Goal: Task Accomplishment & Management: Use online tool/utility

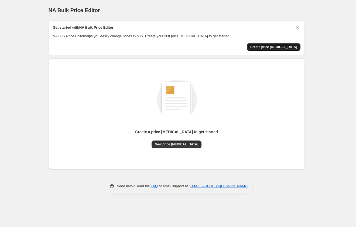
click at [289, 47] on span "Create price [MEDICAL_DATA]" at bounding box center [273, 47] width 47 height 4
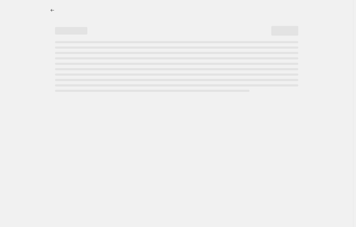
select select "percentage"
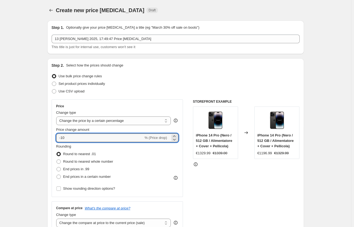
drag, startPoint x: 120, startPoint y: 134, endPoint x: 30, endPoint y: 136, distance: 90.2
type input "-20"
click at [207, 170] on div "STOREFRONT EXAMPLE iPhone 14 Pro (Nero / 512 GB / Alimentatore + Cover + Pellic…" at bounding box center [246, 165] width 107 height 132
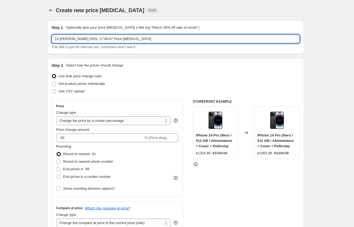
click at [164, 40] on input "13 [PERSON_NAME] 2025, 17:49:47 Price [MEDICAL_DATA]" at bounding box center [176, 39] width 248 height 9
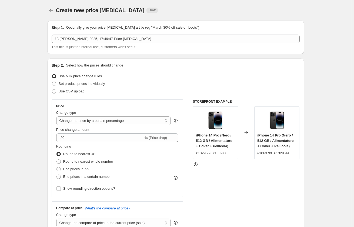
click at [159, 70] on div "Step 2. Select how the prices should change Use bulk price change rules Set pro…" at bounding box center [176, 153] width 248 height 181
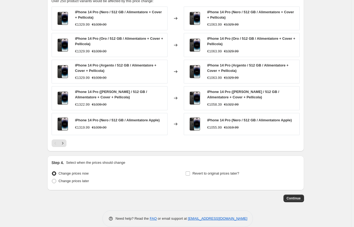
scroll to position [320, 0]
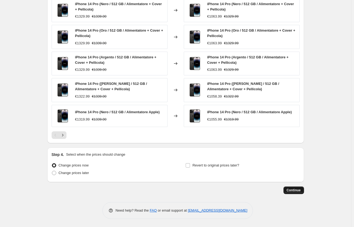
click at [294, 192] on button "Continue" at bounding box center [293, 190] width 21 height 8
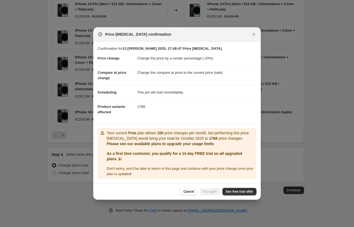
click at [186, 193] on span "Cancel" at bounding box center [188, 191] width 11 height 4
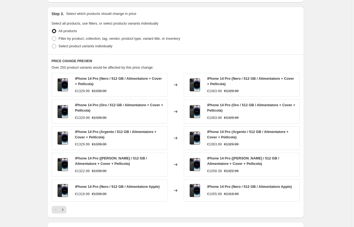
scroll to position [239, 0]
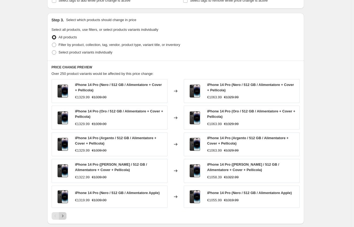
click at [63, 214] on icon "Next" at bounding box center [62, 215] width 5 height 5
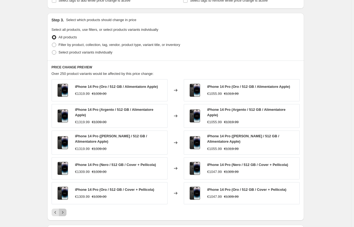
click at [66, 208] on button "Next" at bounding box center [63, 212] width 8 height 8
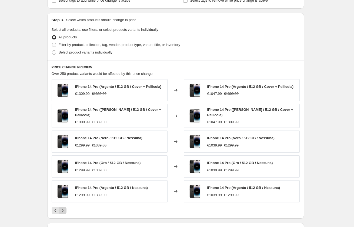
click at [66, 208] on button "Next" at bounding box center [63, 210] width 8 height 8
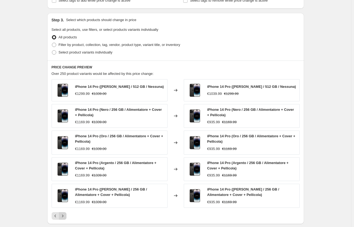
click at [67, 208] on div "iPhone 14 Pro ([PERSON_NAME] / 512 GB / Nessuna) €1299.99 €1339.00 Changed to i…" at bounding box center [176, 149] width 248 height 140
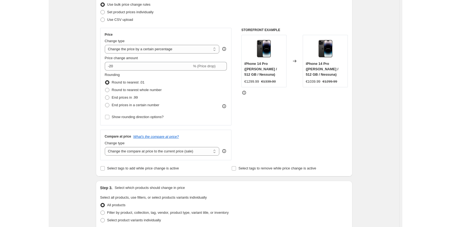
scroll to position [0, 0]
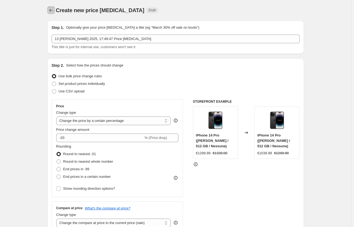
click at [52, 10] on icon "Price change jobs" at bounding box center [50, 10] width 5 height 5
